Goal: Task Accomplishment & Management: Complete application form

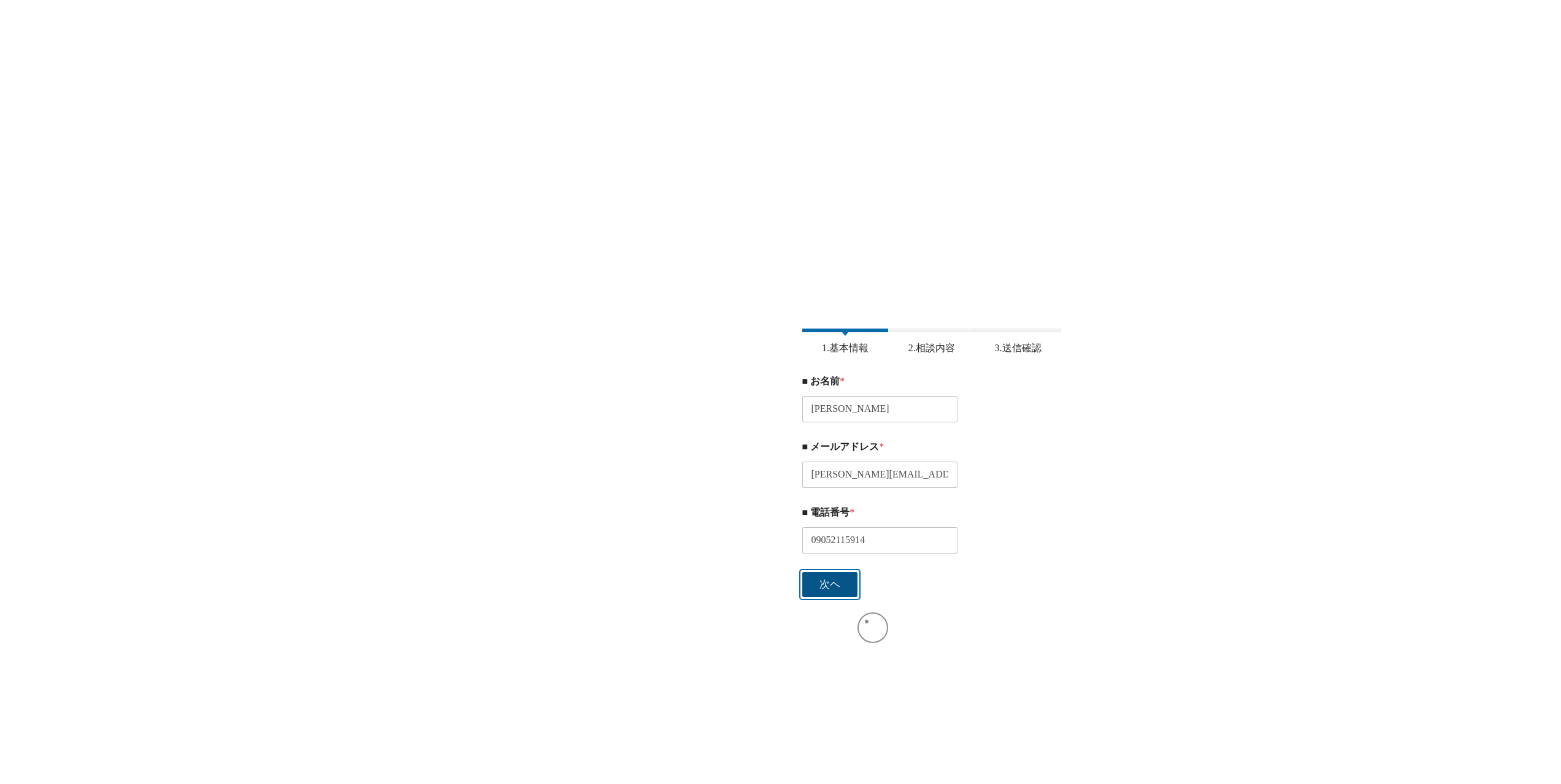
click at [808, 588] on button "次ヘ" at bounding box center [830, 584] width 56 height 25
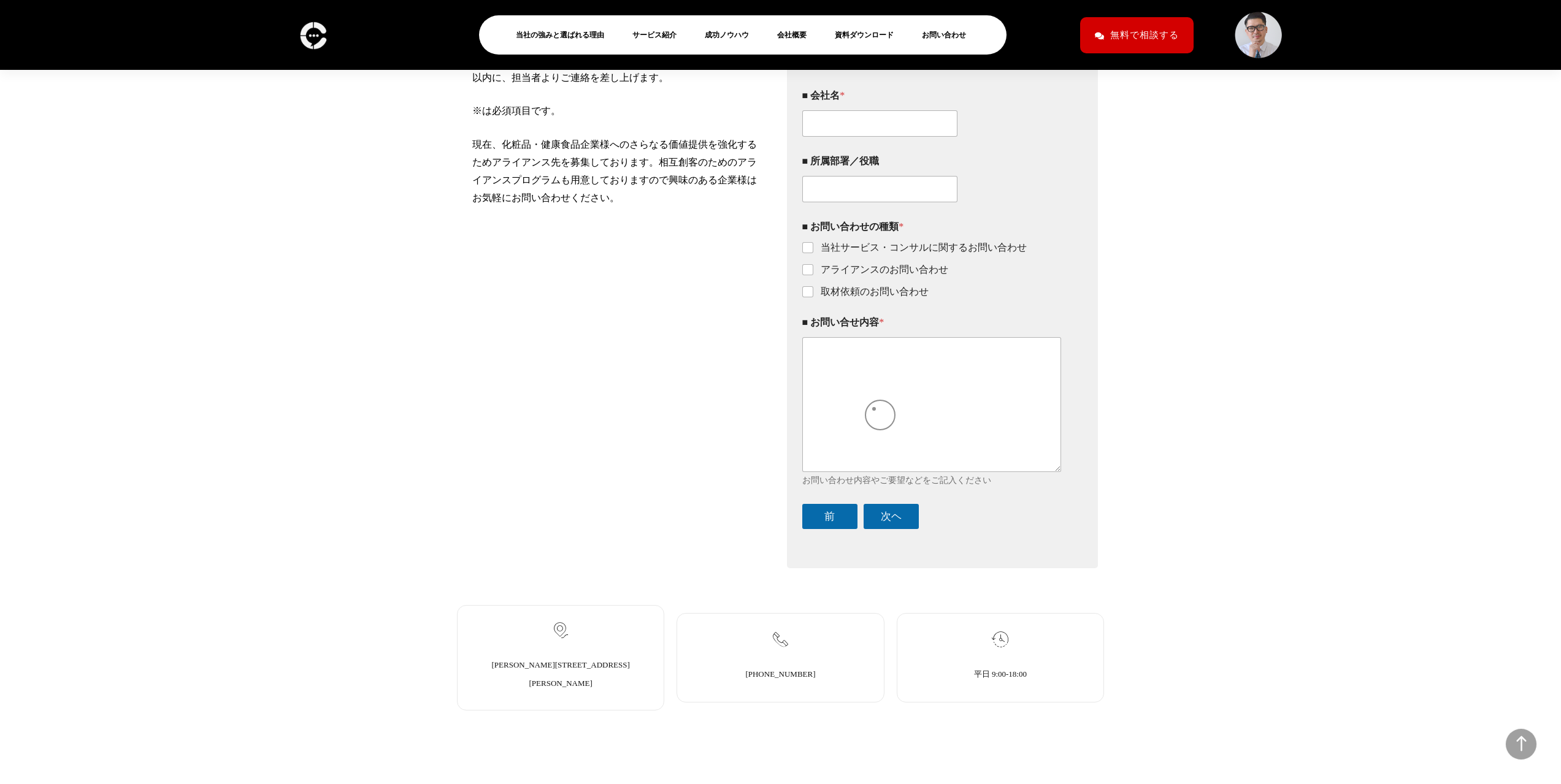
scroll to position [294, 0]
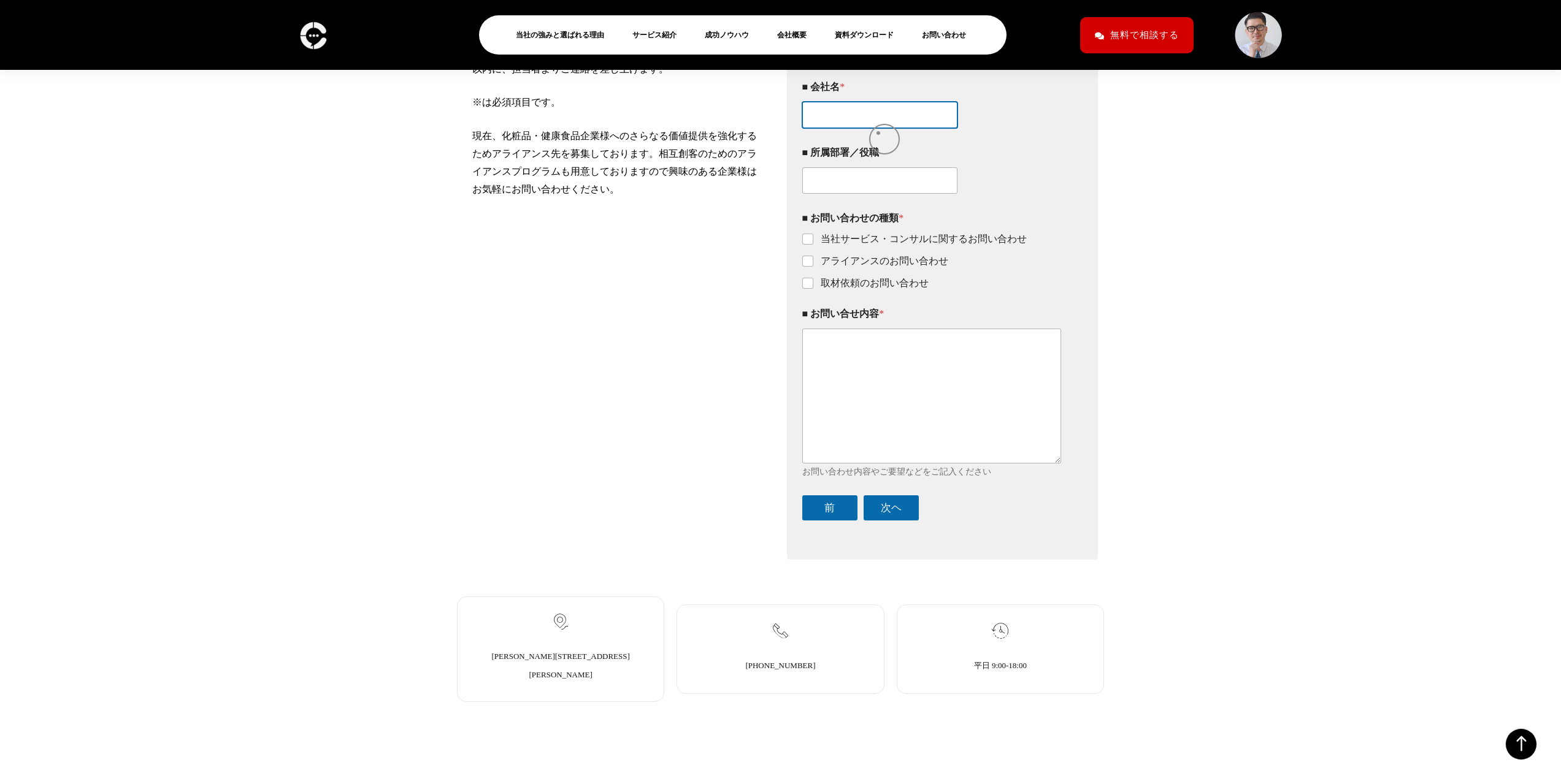
click at [878, 128] on input "■ 会社名 *" at bounding box center [880, 115] width 155 height 26
type input "株式会社Webライタープロ"
click at [870, 185] on input "■ 所属部署／役職" at bounding box center [880, 181] width 155 height 26
type input "営業部"
click at [886, 246] on label "当社サービス・コンサルに関するお問い合わせ" at bounding box center [920, 239] width 214 height 13
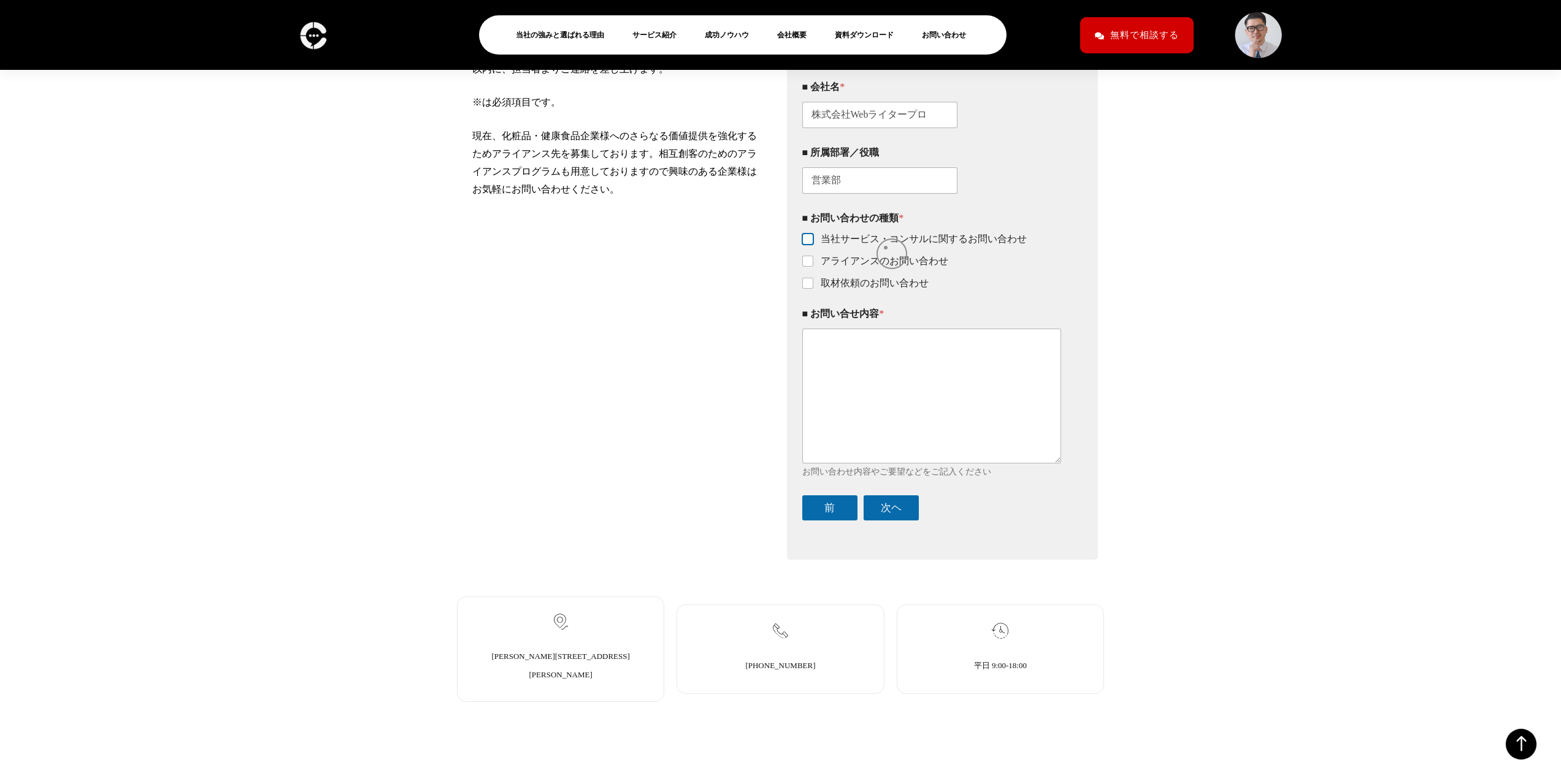
click at [813, 245] on input "当社サービス・コンサルに関するお問い合わせ" at bounding box center [808, 239] width 10 height 10
checkbox input "true"
click at [865, 268] on label "アライアンスのお問い合わせ" at bounding box center [880, 261] width 135 height 13
click at [813, 267] on input "アライアンスのお問い合わせ" at bounding box center [808, 261] width 10 height 10
checkbox input "true"
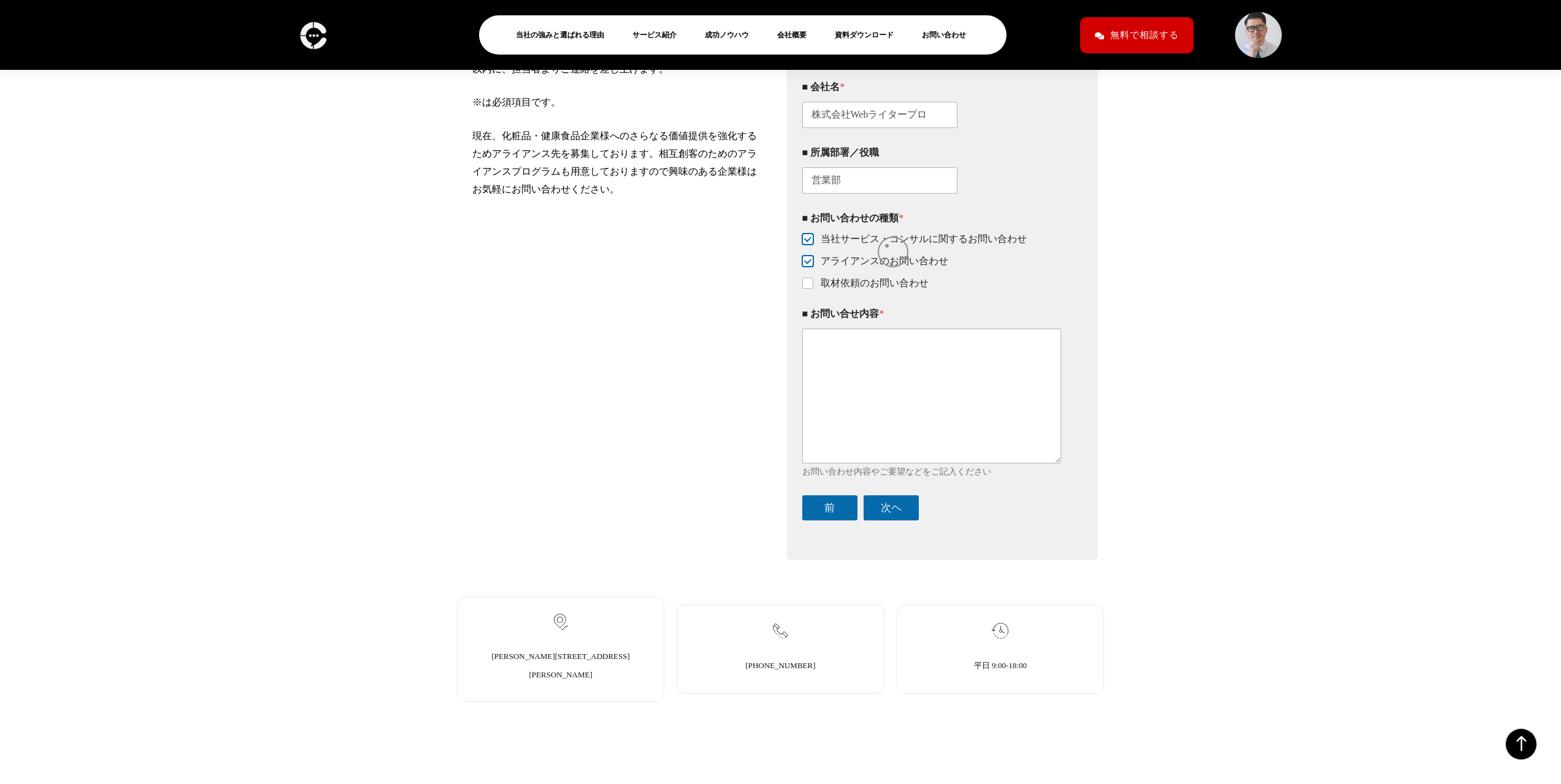
click at [887, 246] on label "当社サービス・コンサルに関するお問い合わせ" at bounding box center [920, 239] width 214 height 13
click at [813, 245] on input "当社サービス・コンサルに関するお問い合わせ" at bounding box center [808, 239] width 10 height 10
checkbox input "false"
click at [929, 423] on textarea "■ お問い合せ内容 *" at bounding box center [932, 395] width 260 height 135
click at [885, 405] on textarea "■ お問い合せ内容 *" at bounding box center [932, 395] width 260 height 135
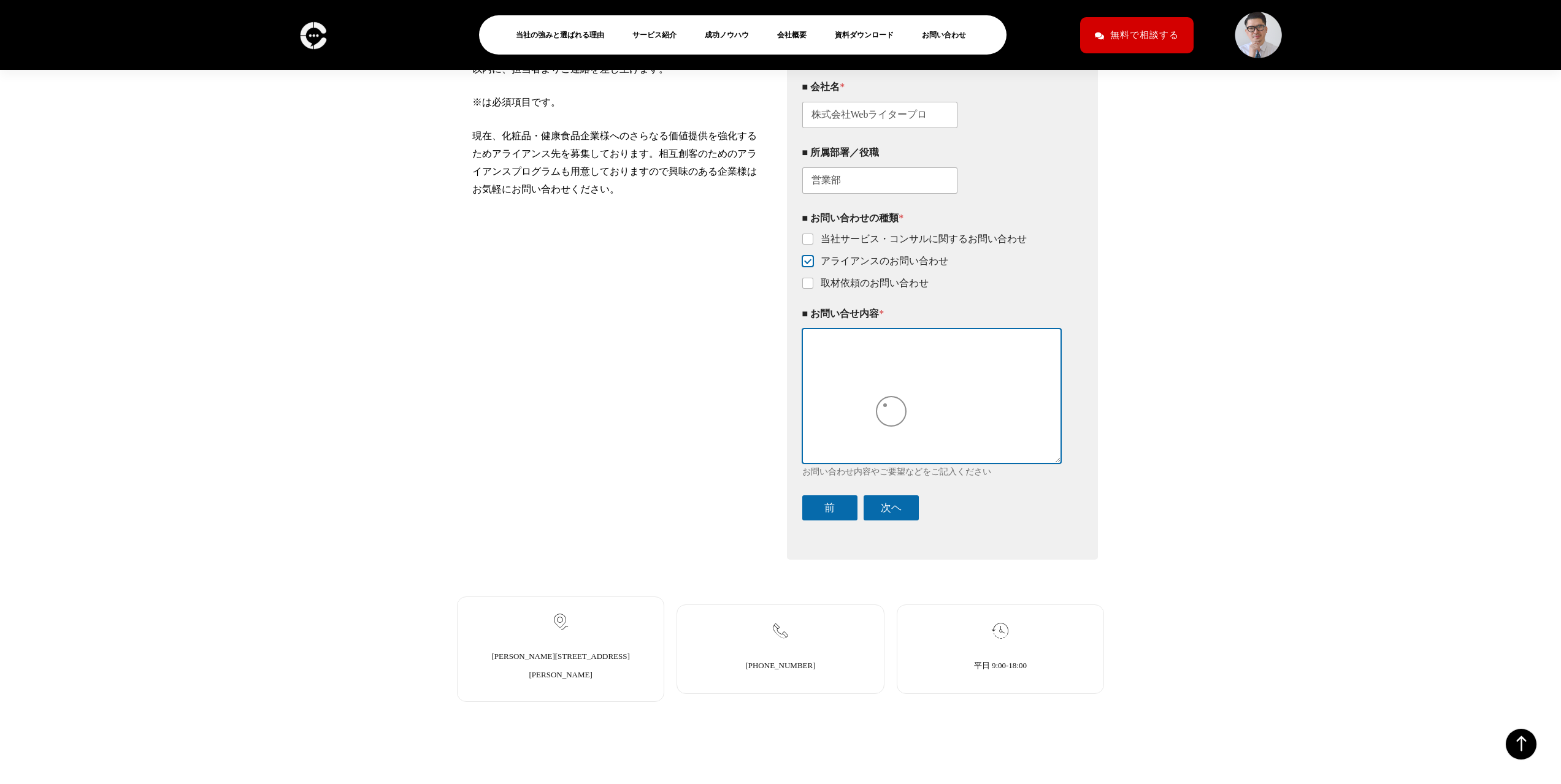
paste textarea "lorem ipsumdolorsit。 ametConsecteturadipisci。 elitse、DOEiusmodtemporincididuntu…"
type textarea "lorem ipsumdolorsit。 ametConsecteturadipisci。 elitse、DOEiusmodtemporincididuntu…"
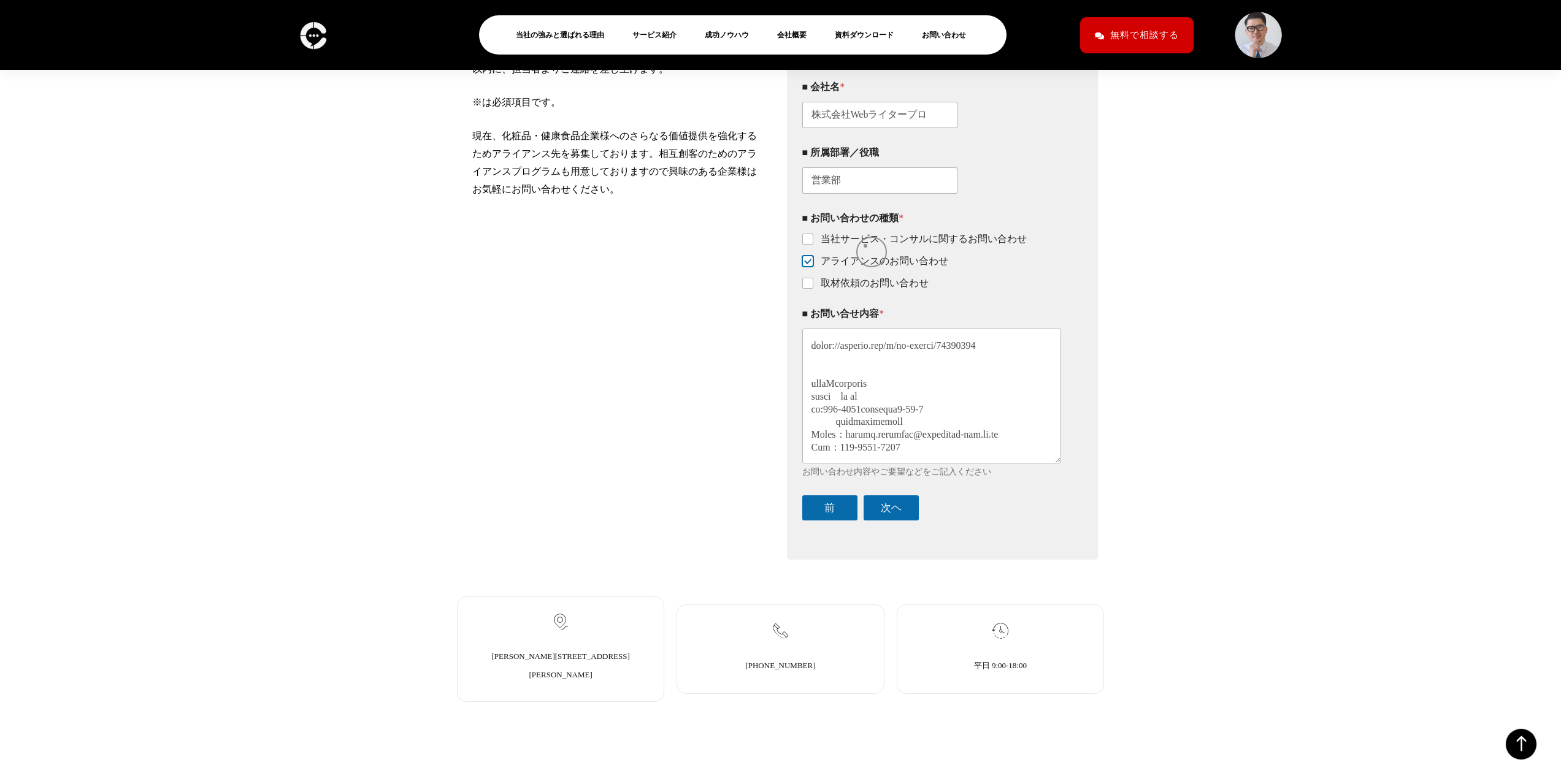
click at [865, 246] on label "当社サービス・コンサルに関するお問い合わせ" at bounding box center [920, 239] width 214 height 13
click at [813, 245] on input "当社サービス・コンサルに関するお問い合わせ" at bounding box center [808, 239] width 10 height 10
checkbox input "true"
click at [903, 521] on button "次ヘ" at bounding box center [891, 508] width 56 height 25
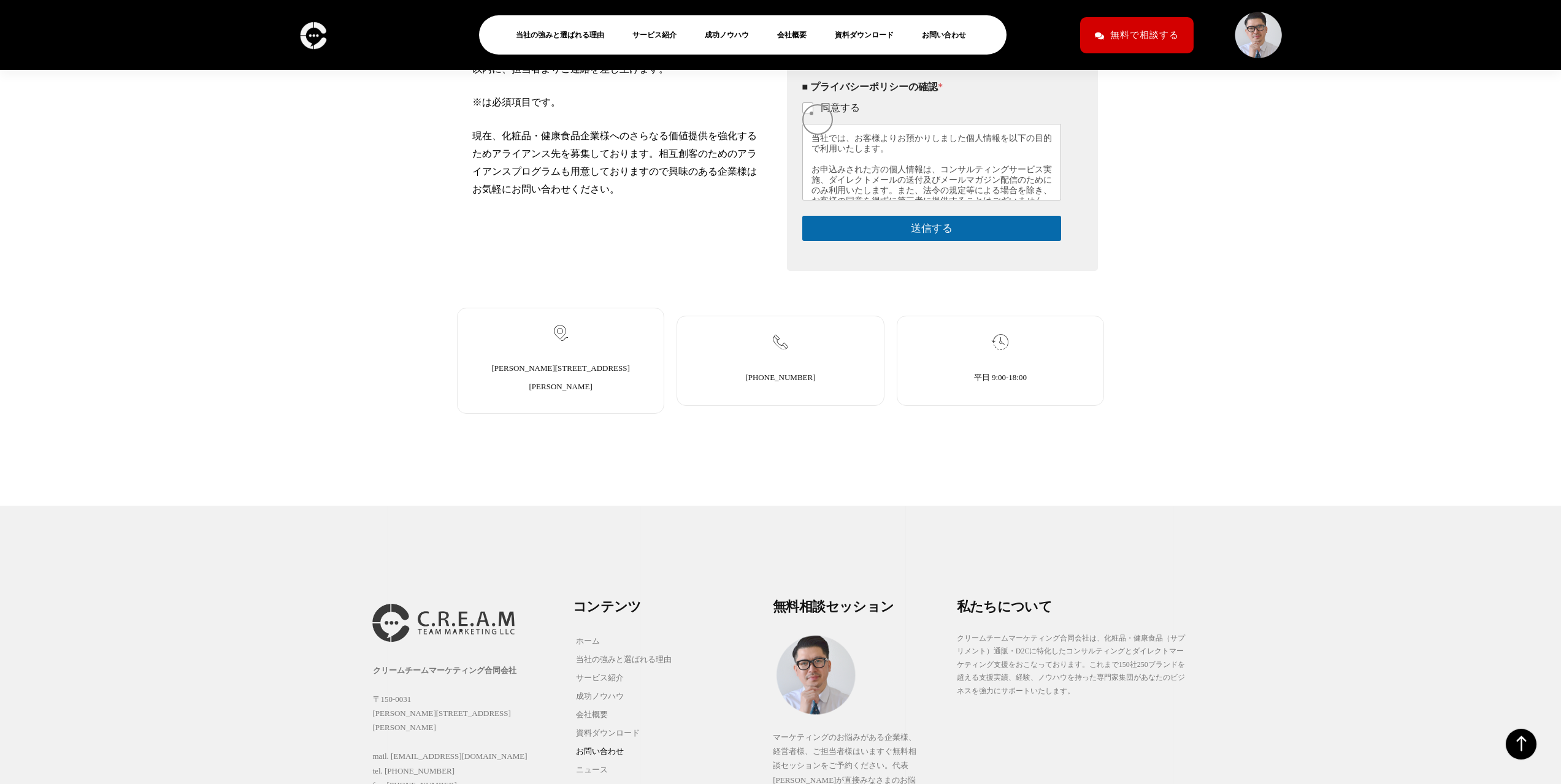
click at [811, 114] on li "同意する" at bounding box center [865, 108] width 125 height 13
click at [817, 115] on label "同意する" at bounding box center [837, 108] width 47 height 13
click at [813, 114] on input "同意する" at bounding box center [808, 108] width 10 height 10
checkbox input "true"
click at [913, 241] on button "送信する" at bounding box center [932, 228] width 260 height 25
